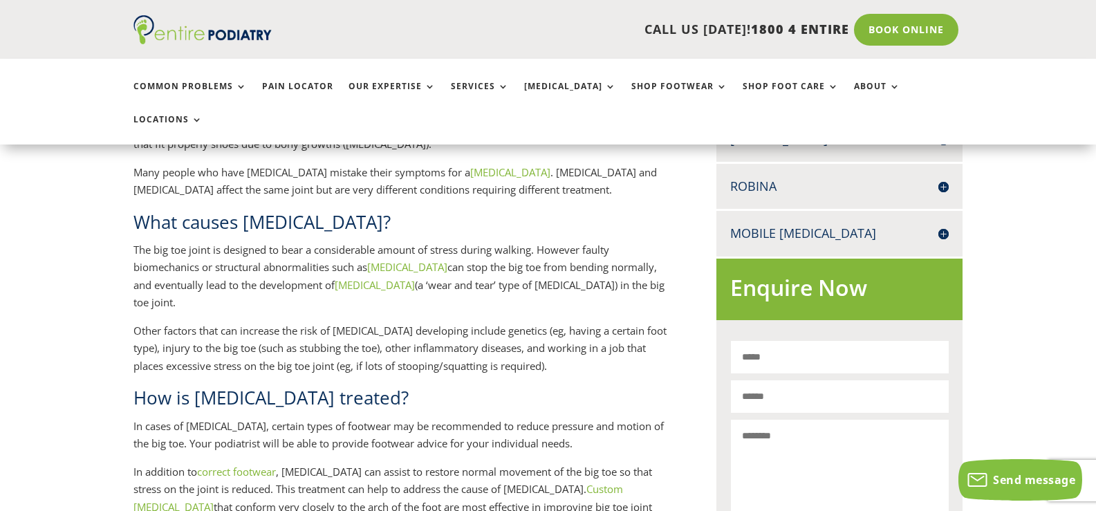
scroll to position [719, 0]
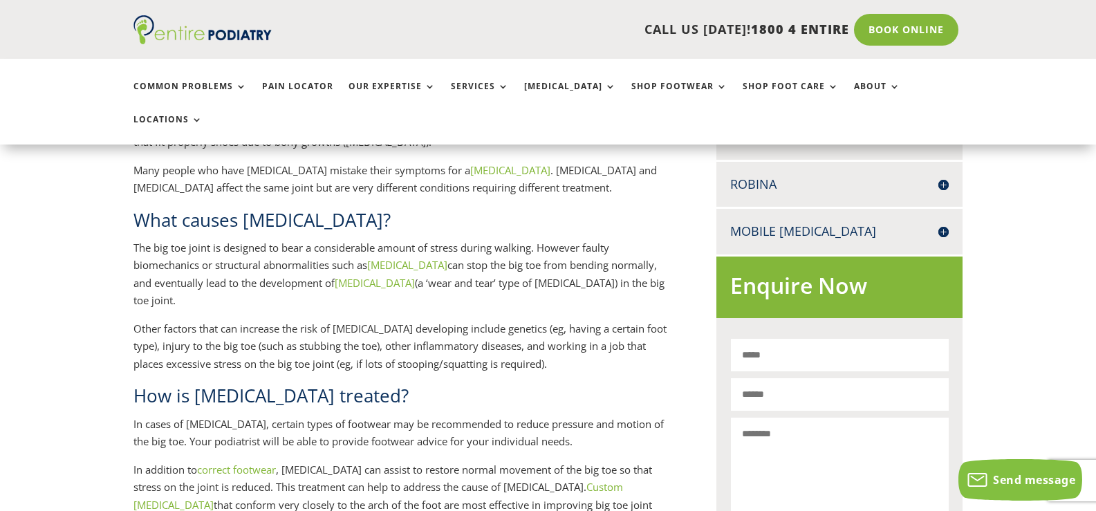
click at [604, 480] on link "Custom [MEDICAL_DATA]" at bounding box center [378, 496] width 490 height 32
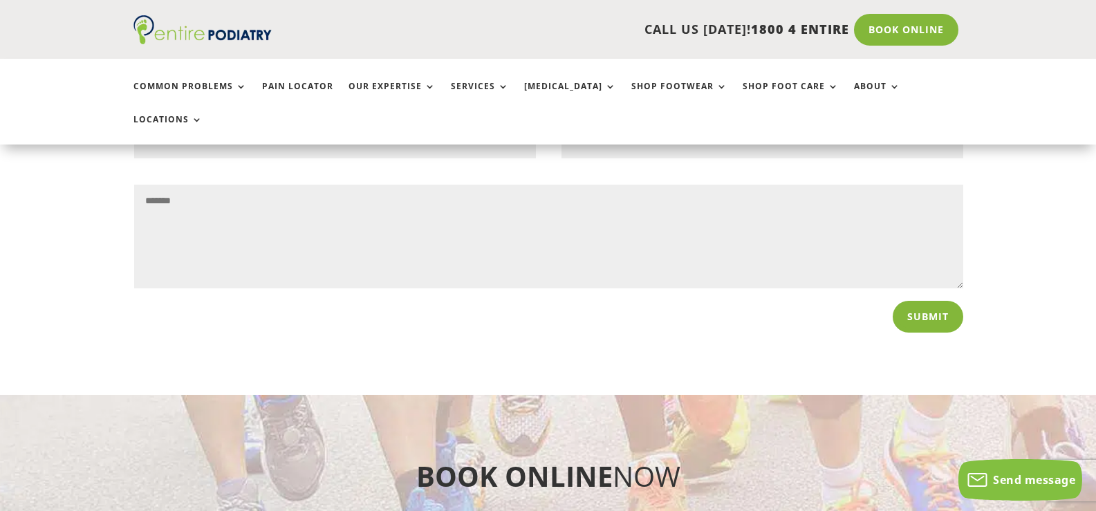
scroll to position [1659, 0]
